Goal: Information Seeking & Learning: Learn about a topic

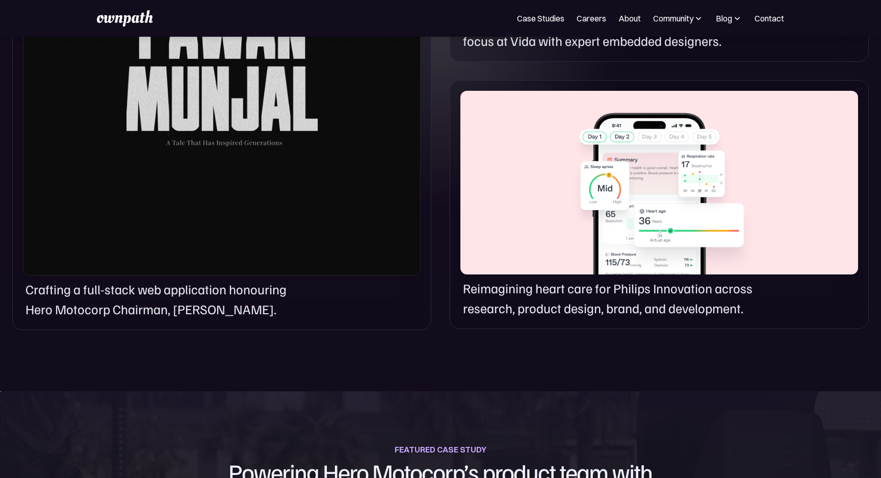
scroll to position [866, 0]
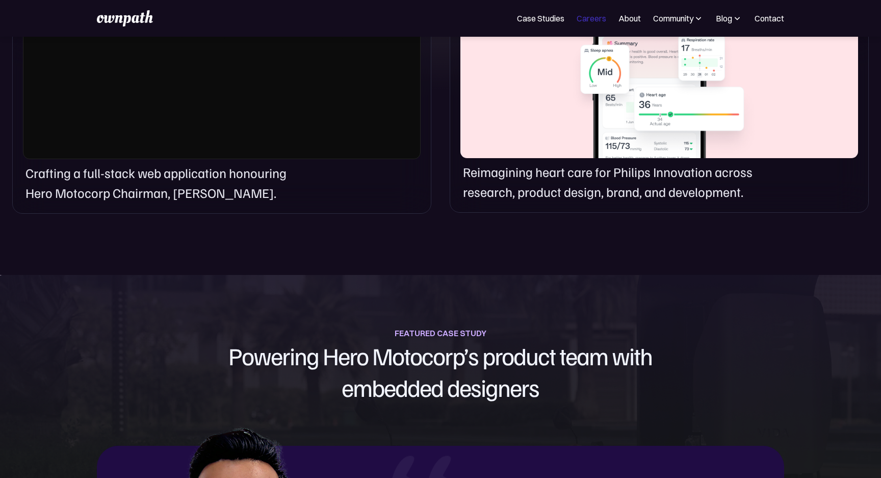
click at [593, 20] on link "Careers" at bounding box center [592, 18] width 30 height 12
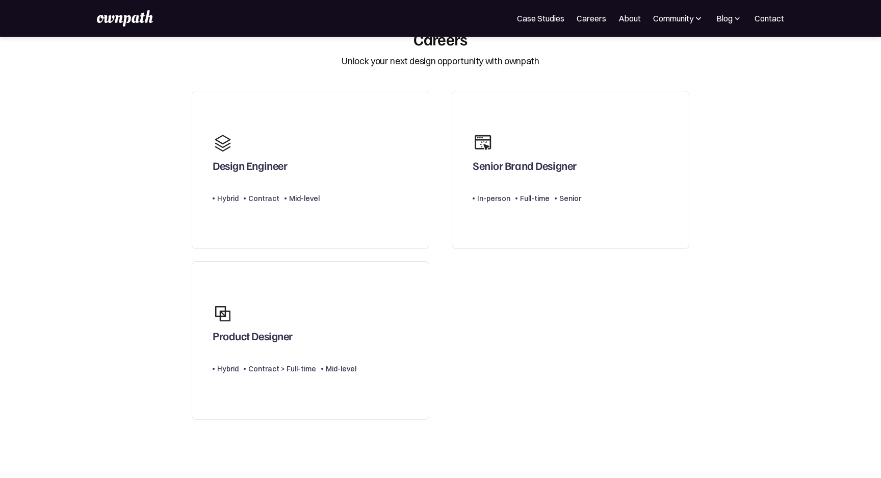
scroll to position [23, 0]
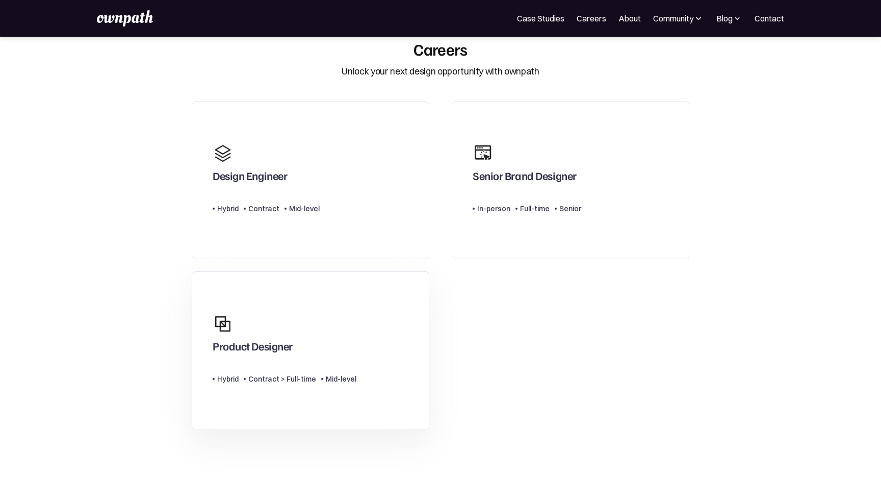
click at [288, 298] on link "Product Designer Type Level Hybrid Contract > Full-time Mid-level" at bounding box center [311, 350] width 238 height 159
